Goal: Task Accomplishment & Management: Use online tool/utility

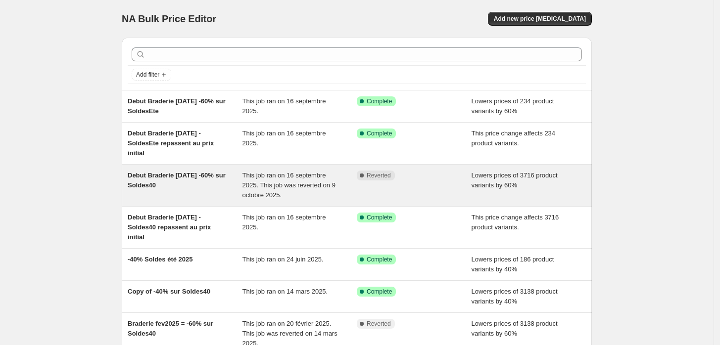
click at [220, 179] on span "Debut Braderie [DATE] -60% sur Soldes40" at bounding box center [177, 180] width 98 height 17
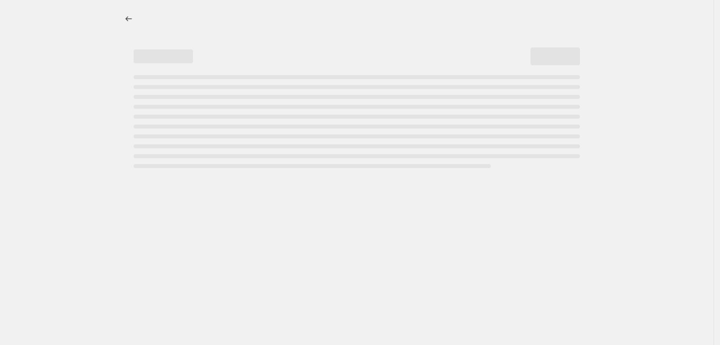
select select "percentage"
select select "tag"
select select "product_status"
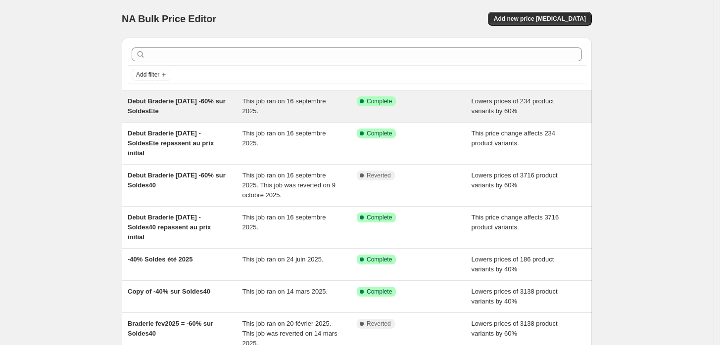
click at [193, 104] on span "Debut Braderie [DATE] -60% sur SoldesEte" at bounding box center [177, 105] width 98 height 17
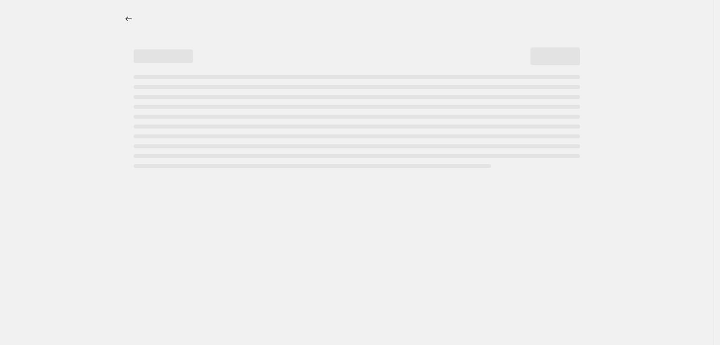
select select "percentage"
select select "tag"
select select "product_status"
select select "tag"
select select "not_equal"
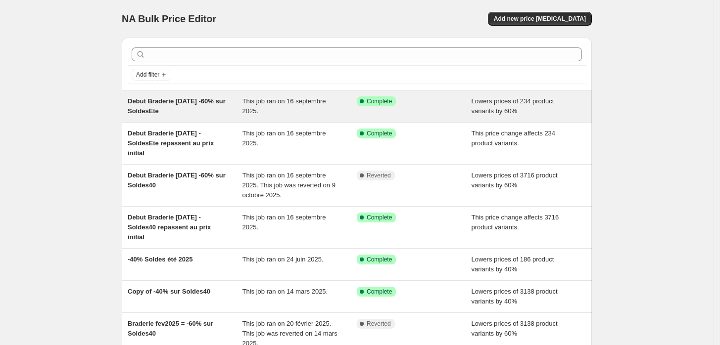
click at [166, 97] on span "Debut Braderie [DATE] -60% sur SoldesEte" at bounding box center [177, 105] width 98 height 17
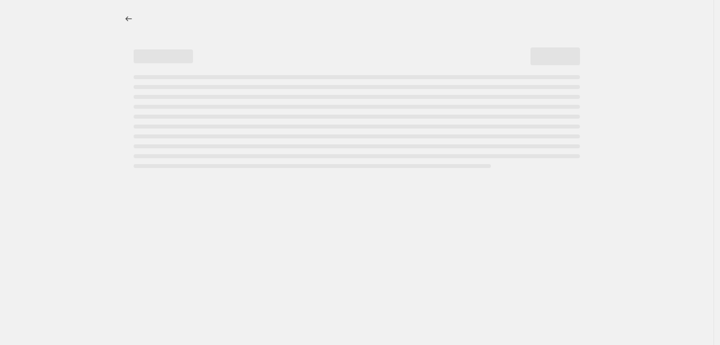
select select "percentage"
select select "tag"
select select "product_status"
select select "tag"
select select "not_equal"
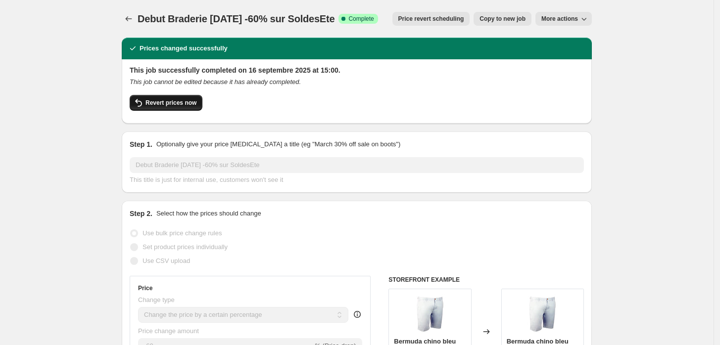
click at [190, 104] on span "Revert prices now" at bounding box center [170, 103] width 51 height 8
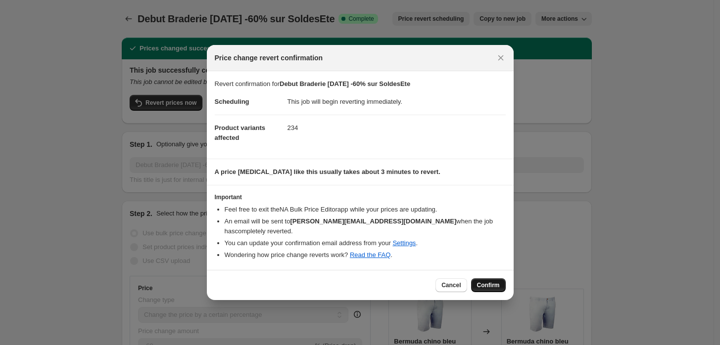
click at [481, 278] on button "Confirm" at bounding box center [488, 285] width 35 height 14
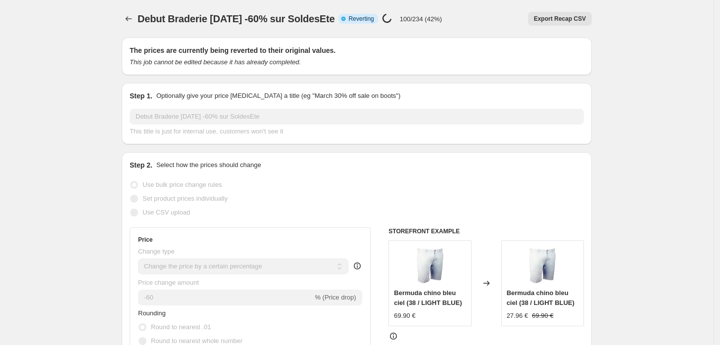
select select "percentage"
select select "tag"
select select "product_status"
select select "tag"
select select "not_equal"
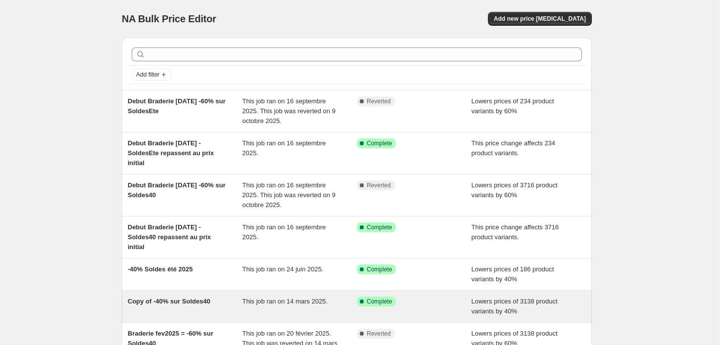
click at [208, 298] on span "Copy of -40% sur Soldes40" at bounding box center [169, 301] width 83 height 7
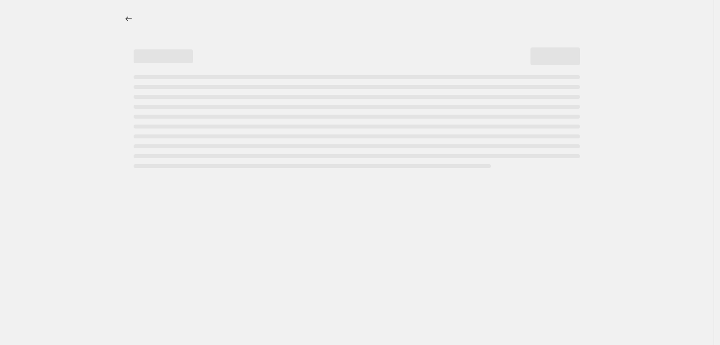
select select "percentage"
select select "tag"
select select "product_type"
select select "not_equal"
select select "product_status"
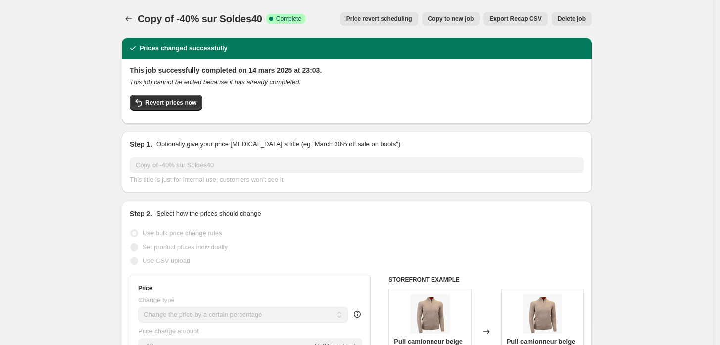
click at [469, 17] on span "Copy to new job" at bounding box center [451, 19] width 46 height 8
select select "percentage"
select select "tag"
select select "product_type"
select select "not_equal"
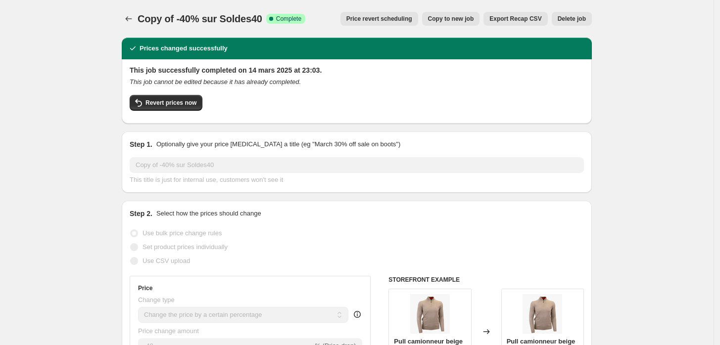
select select "product_status"
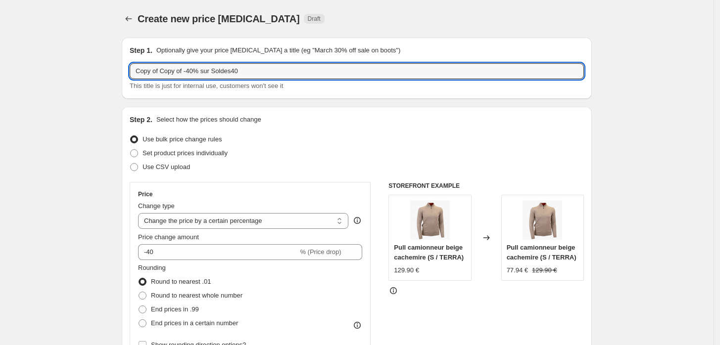
drag, startPoint x: 186, startPoint y: 72, endPoint x: 130, endPoint y: 74, distance: 56.9
click at [130, 74] on div "Step 1. Optionally give your price [MEDICAL_DATA] a title (eg "March 30% off sa…" at bounding box center [357, 68] width 470 height 61
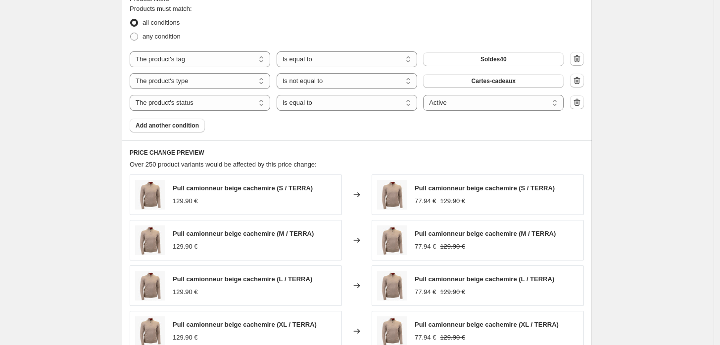
scroll to position [604, 0]
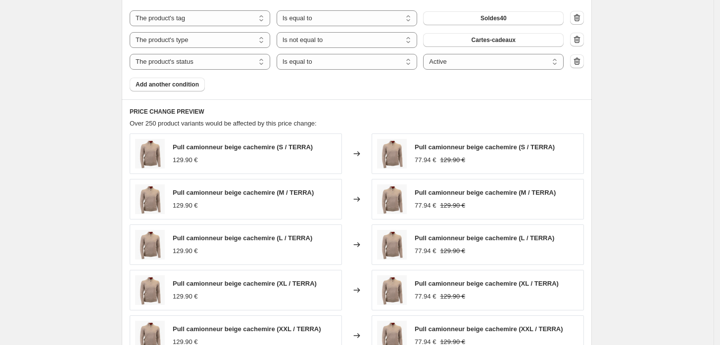
type input "-40% sur Soldes40"
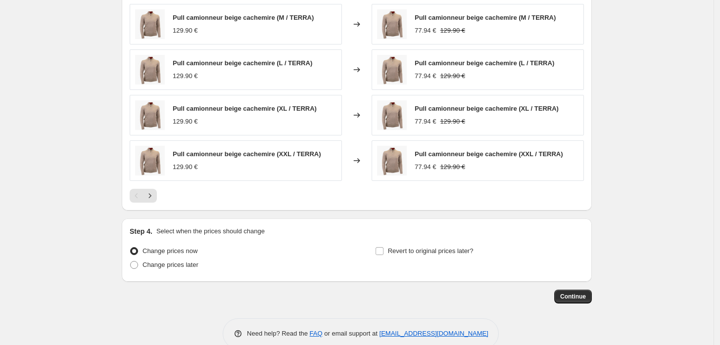
scroll to position [798, 0]
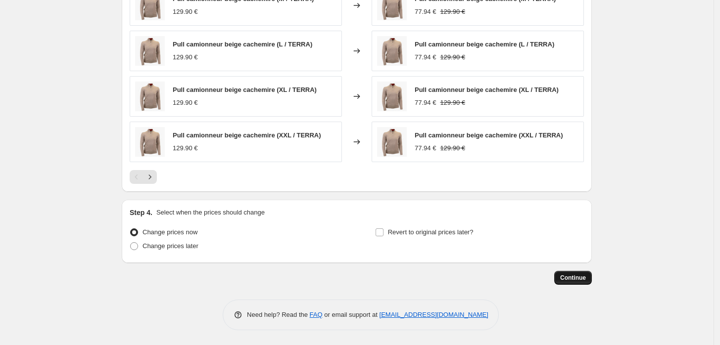
click at [572, 280] on span "Continue" at bounding box center [573, 278] width 26 height 8
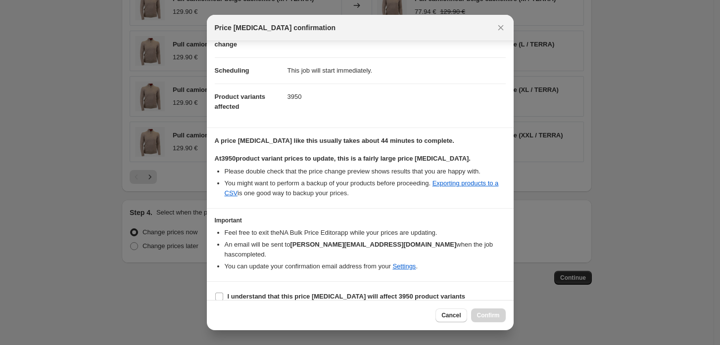
scroll to position [64, 0]
click at [221, 292] on input "I understand that this price [MEDICAL_DATA] will affect 3950 product variants" at bounding box center [219, 296] width 8 height 8
checkbox input "true"
click at [480, 314] on span "Confirm" at bounding box center [488, 316] width 23 height 8
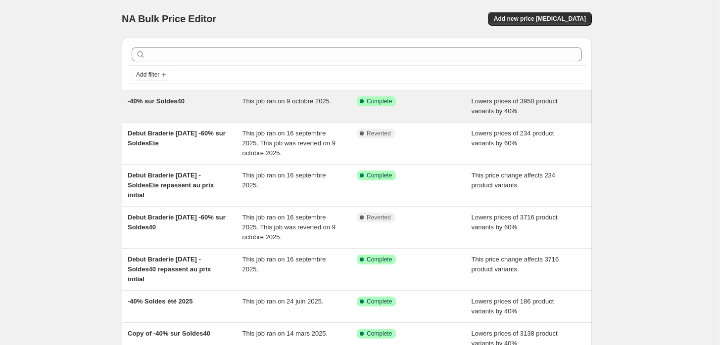
drag, startPoint x: 158, startPoint y: 101, endPoint x: 145, endPoint y: 102, distance: 12.9
click at [145, 102] on span "-40% sur Soldes40" at bounding box center [156, 100] width 57 height 7
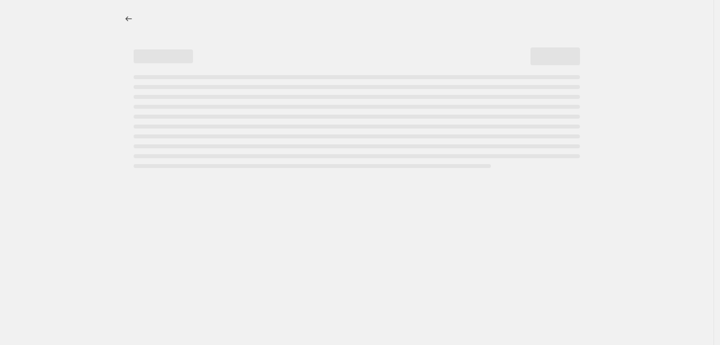
select select "percentage"
select select "tag"
select select "product_type"
select select "not_equal"
select select "product_status"
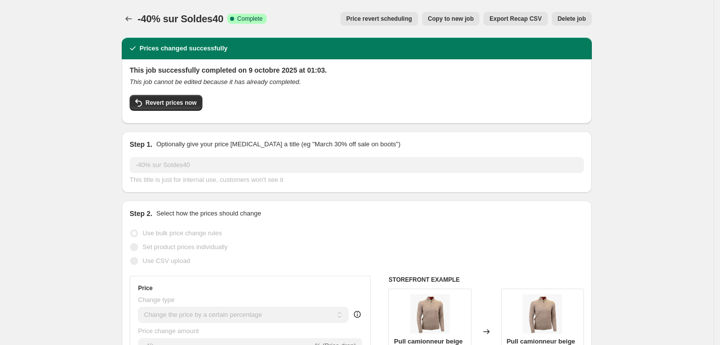
click at [452, 21] on span "Copy to new job" at bounding box center [451, 19] width 46 height 8
select select "percentage"
select select "tag"
select select "product_type"
select select "not_equal"
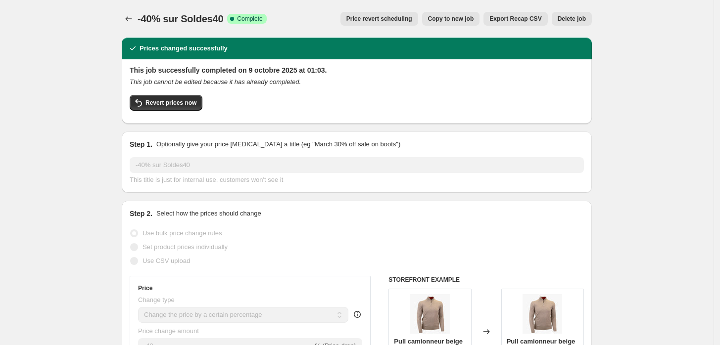
select select "product_status"
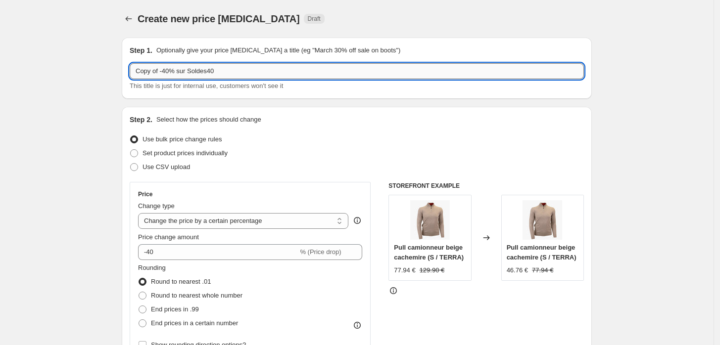
drag, startPoint x: 211, startPoint y: 71, endPoint x: 218, endPoint y: 71, distance: 7.4
click at [218, 71] on input "Copy of -40% sur Soldes40" at bounding box center [357, 71] width 454 height 16
drag, startPoint x: 163, startPoint y: 71, endPoint x: 119, endPoint y: 71, distance: 44.5
type input "-40% sur SoldesEte"
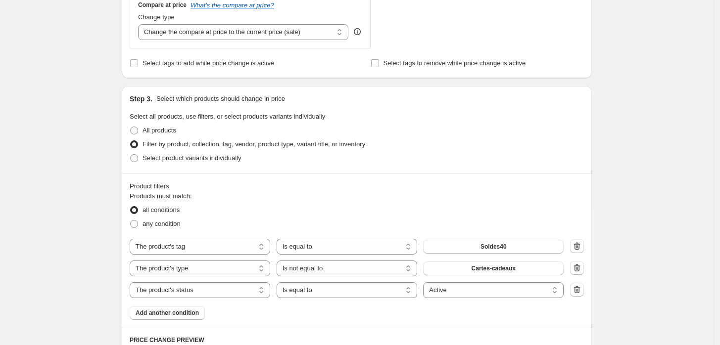
scroll to position [439, 0]
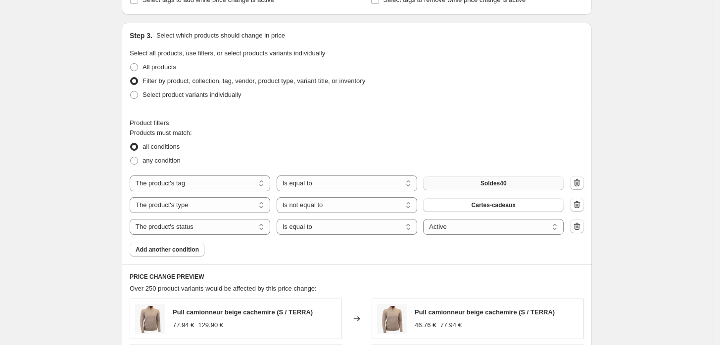
click at [494, 187] on span "Soldes40" at bounding box center [493, 184] width 26 height 8
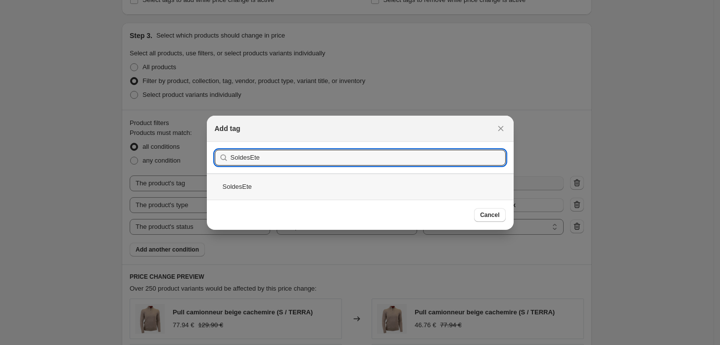
type input "SoldesEte"
click at [239, 183] on div "SoldesEte" at bounding box center [360, 187] width 307 height 26
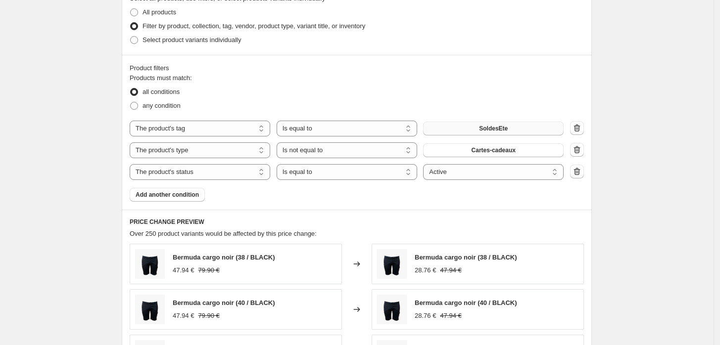
scroll to position [495, 0]
click at [243, 153] on select "The product The product's collection The product's tag The product's vendor The…" at bounding box center [200, 150] width 140 height 16
select select "tag"
click at [461, 152] on button "A021" at bounding box center [493, 150] width 140 height 14
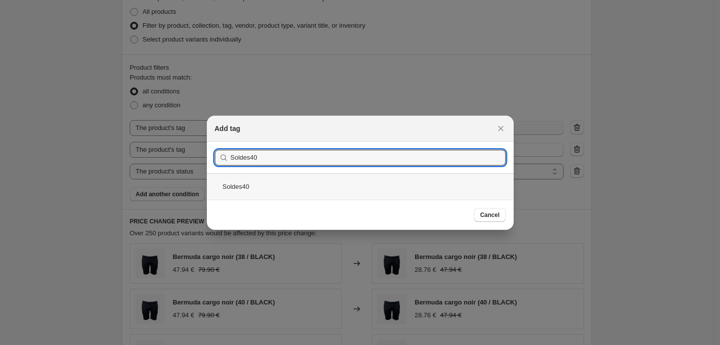
type input "Soldes40"
click at [249, 187] on div "Soldes40" at bounding box center [360, 187] width 307 height 26
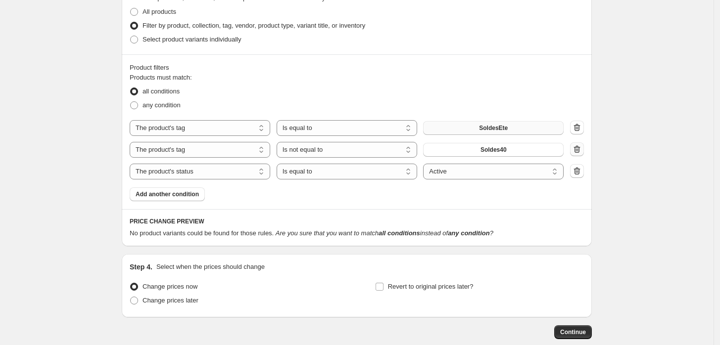
click at [579, 149] on icon "button" at bounding box center [577, 149] width 10 height 10
select select "product_status"
select select "equal"
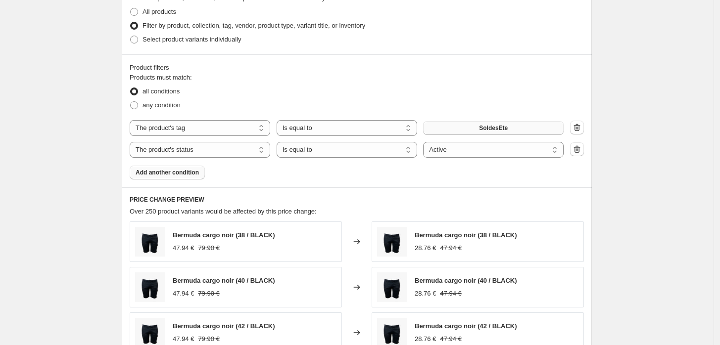
click at [171, 171] on span "Add another condition" at bounding box center [167, 173] width 63 height 8
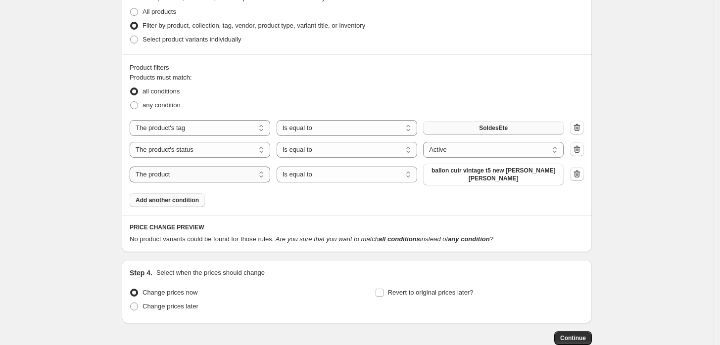
click at [171, 171] on select "The product The product's collection The product's tag The product's vendor The…" at bounding box center [200, 175] width 140 height 16
select select "tag"
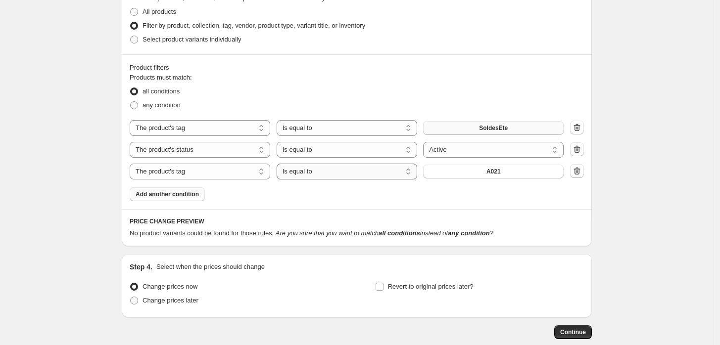
click at [356, 175] on select "Is equal to Is not equal to" at bounding box center [347, 172] width 140 height 16
select select "not_equal"
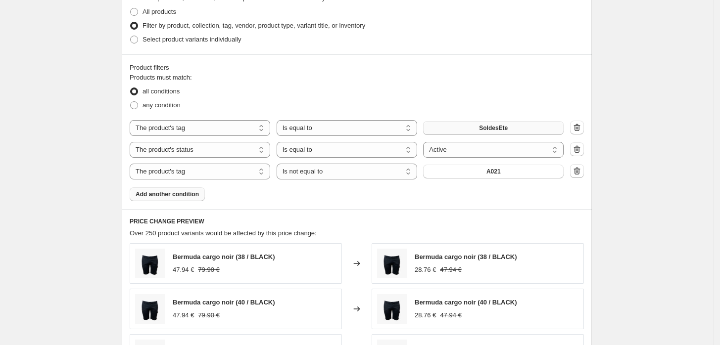
click at [480, 172] on button "A021" at bounding box center [493, 172] width 140 height 14
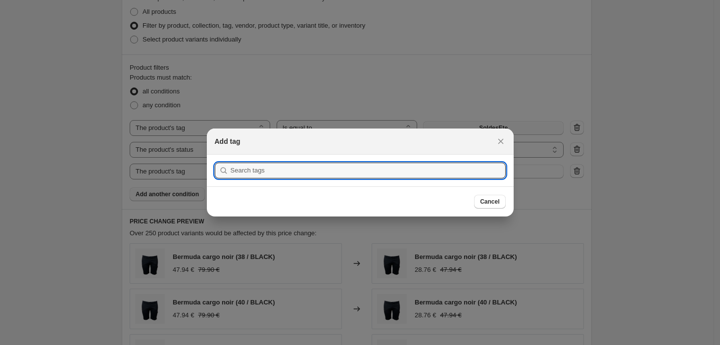
scroll to position [0, 0]
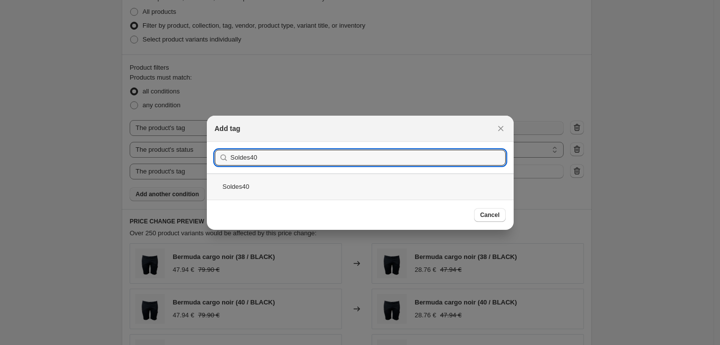
type input "Soldes40"
click at [245, 185] on div "Soldes40" at bounding box center [360, 187] width 307 height 26
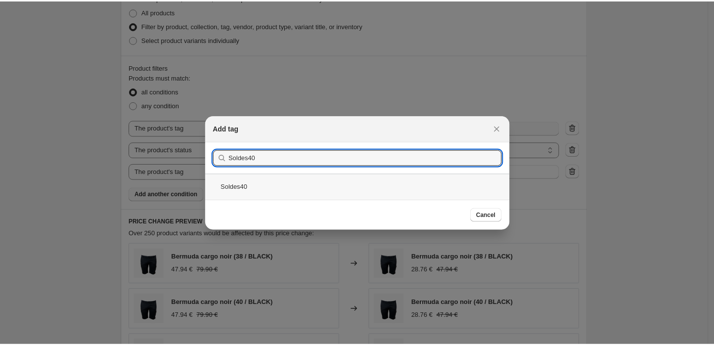
scroll to position [495, 0]
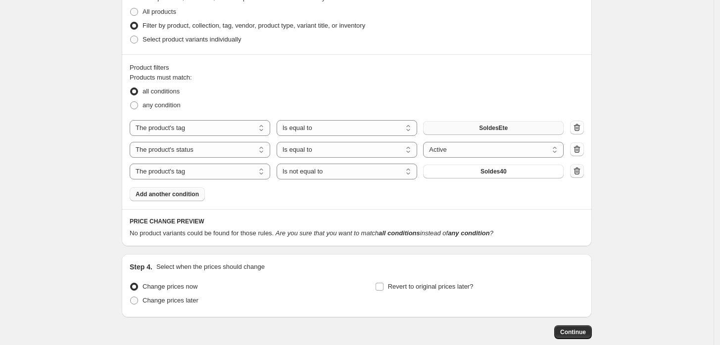
click at [579, 170] on icon "button" at bounding box center [577, 171] width 10 height 10
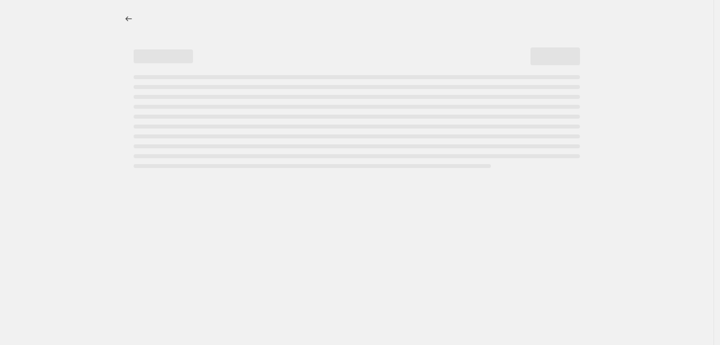
select select "percentage"
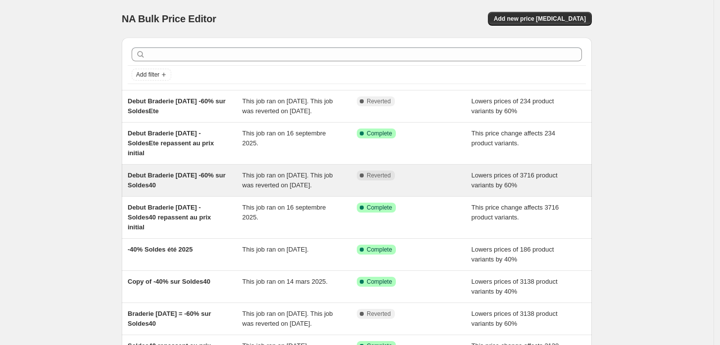
click at [167, 184] on span "Debut Braderie [DATE] -60% sur Soldes40" at bounding box center [177, 180] width 98 height 17
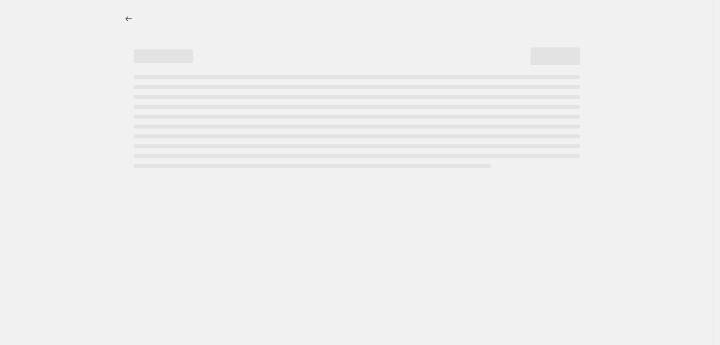
select select "percentage"
select select "tag"
select select "product_status"
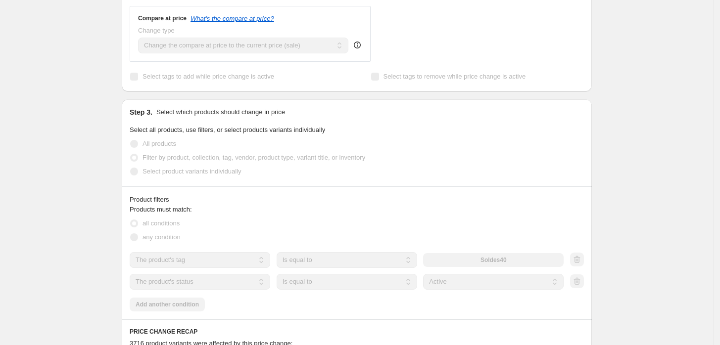
scroll to position [495, 0]
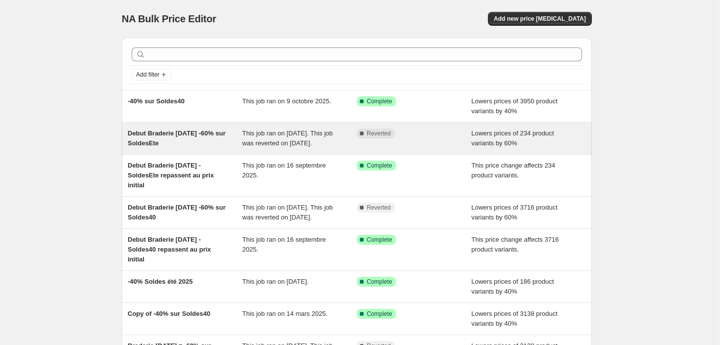
click at [140, 140] on span "Debut Braderie [DATE] -60% sur SoldesEte" at bounding box center [177, 138] width 98 height 17
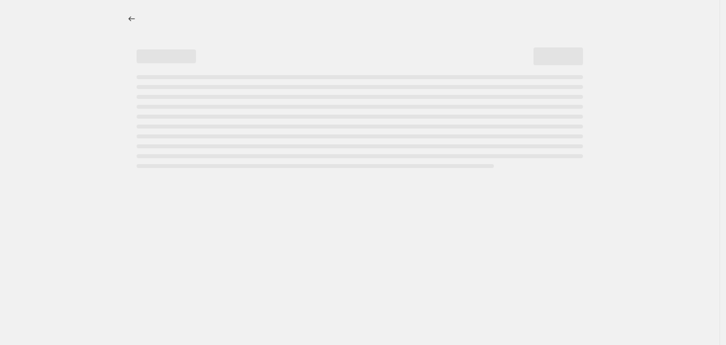
select select "percentage"
select select "tag"
select select "product_status"
select select "tag"
select select "not_equal"
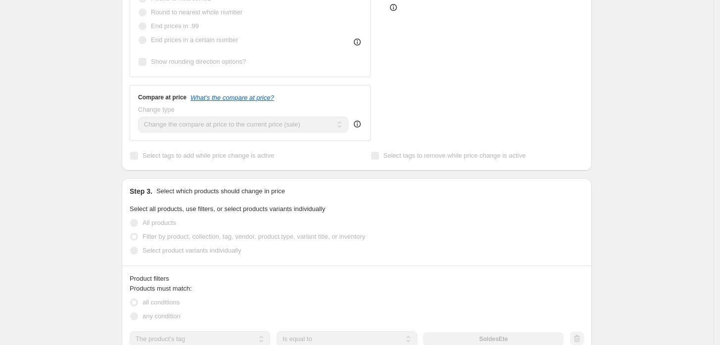
scroll to position [439, 0]
